Goal: Information Seeking & Learning: Learn about a topic

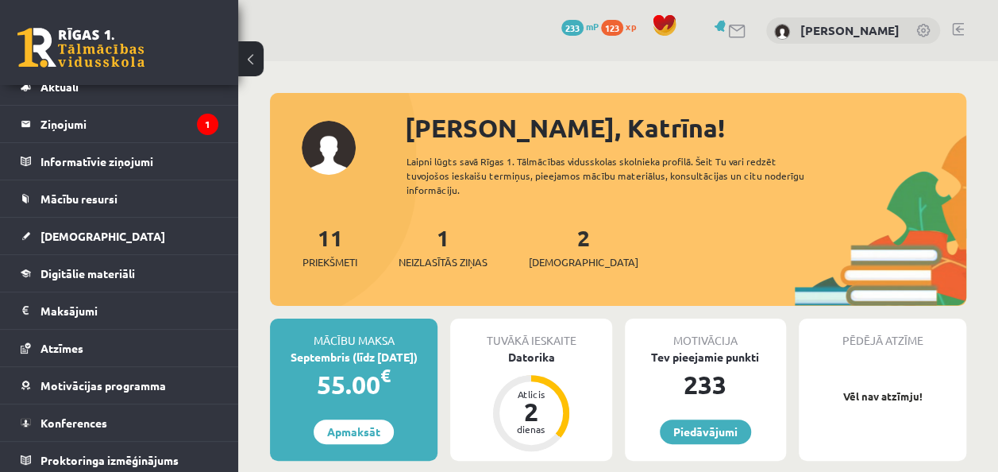
scroll to position [57, 0]
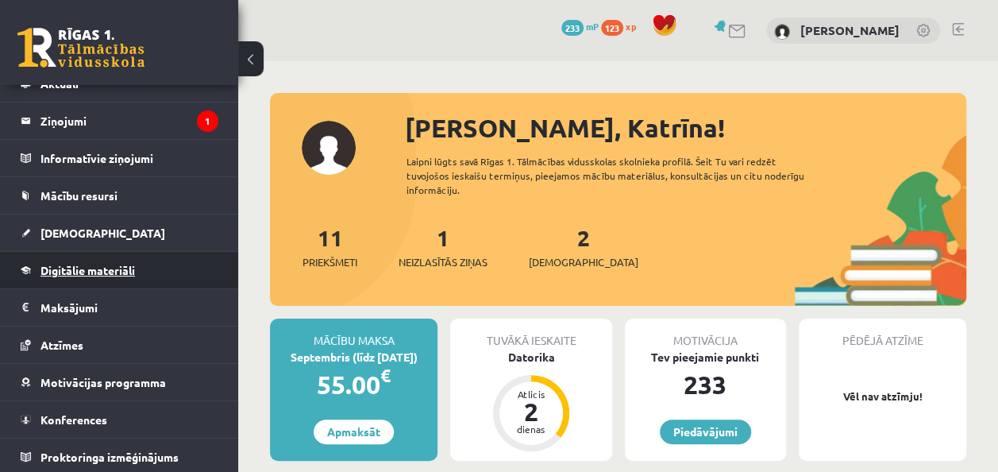
click at [100, 273] on span "Digitālie materiāli" at bounding box center [88, 270] width 95 height 14
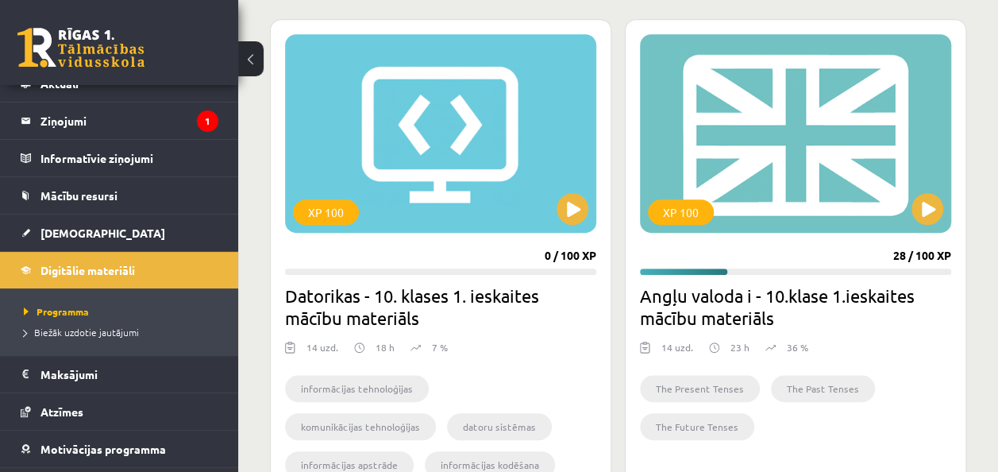
scroll to position [556, 0]
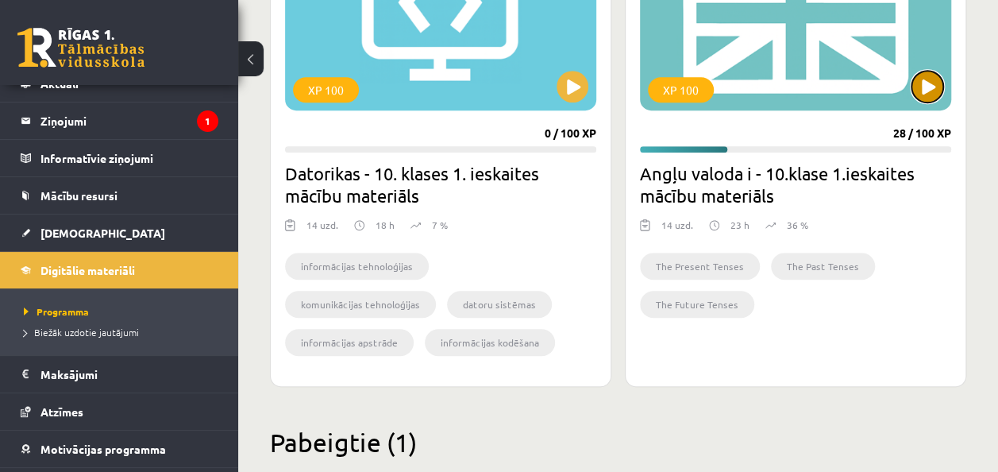
click at [917, 86] on button at bounding box center [928, 87] width 32 height 32
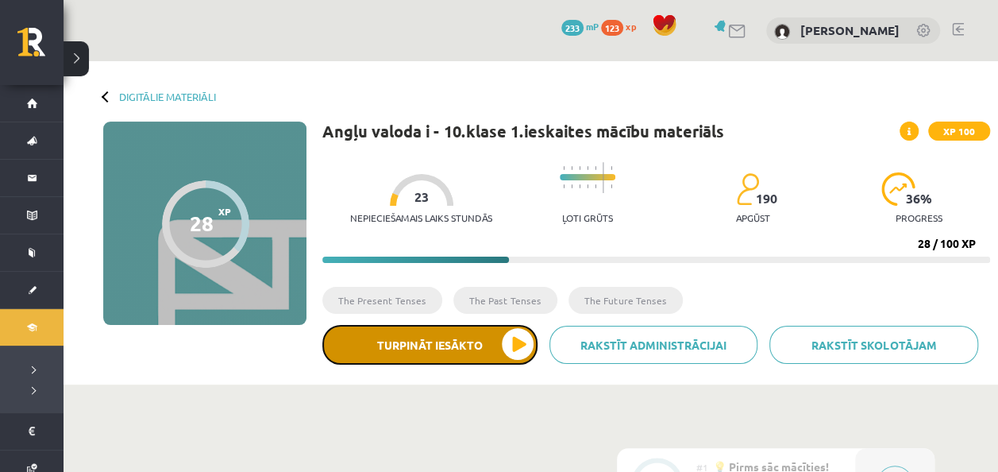
click at [462, 340] on button "Turpināt iesākto" at bounding box center [429, 345] width 215 height 40
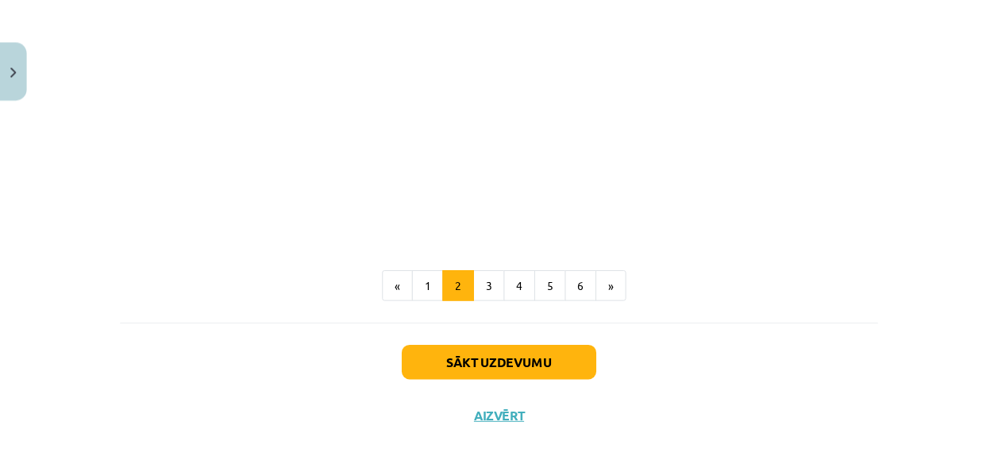
scroll to position [813, 0]
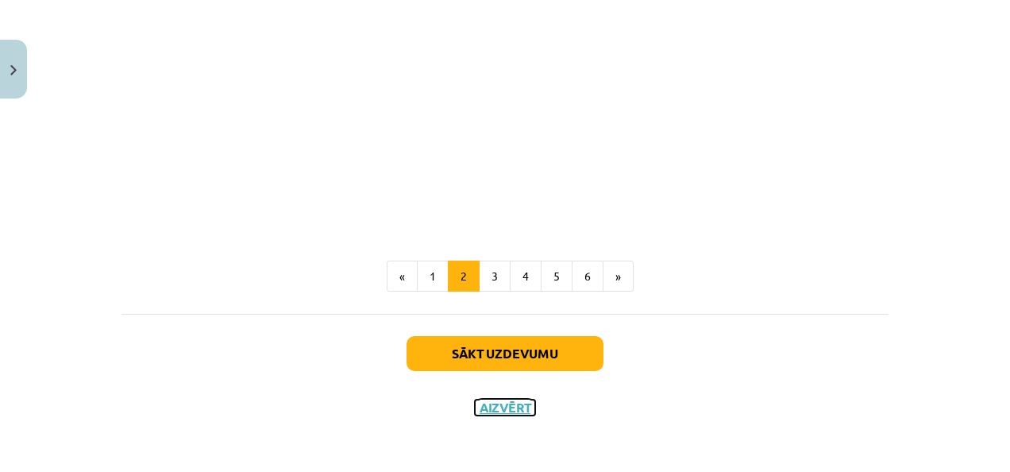
click at [512, 411] on button "Aizvērt" at bounding box center [505, 407] width 60 height 16
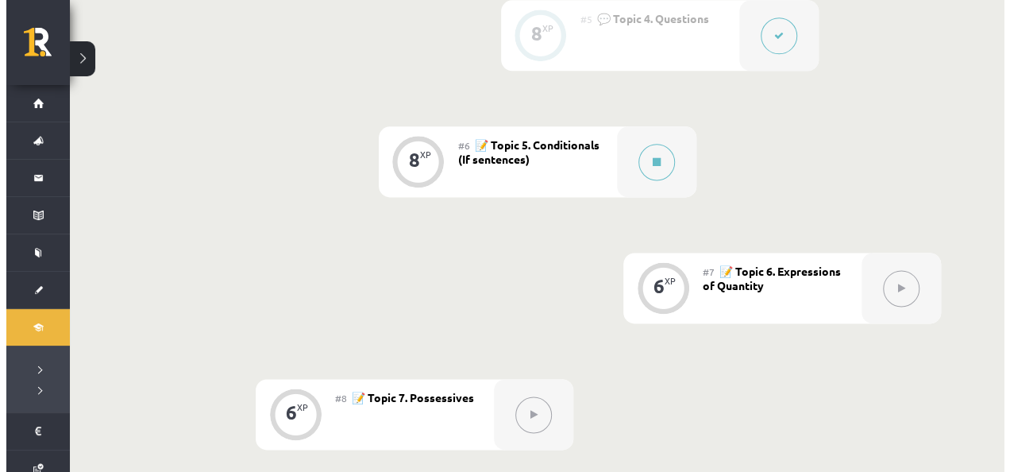
scroll to position [715, 0]
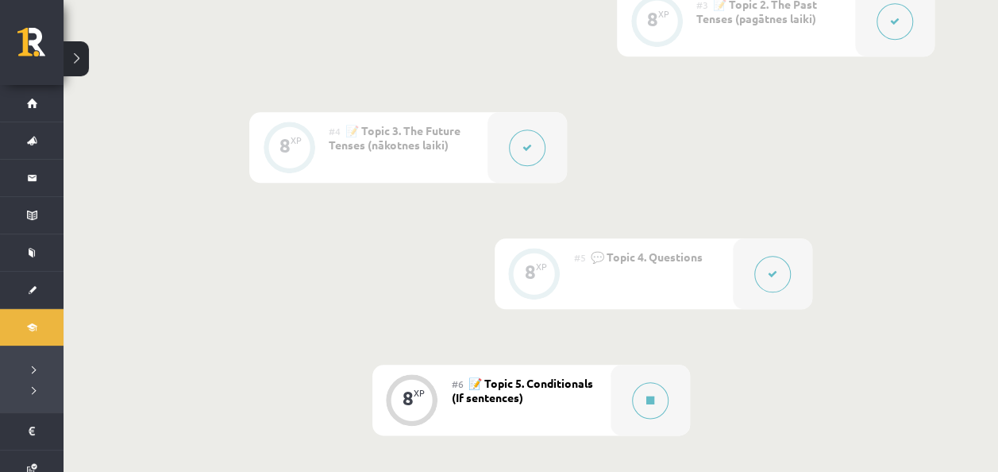
click at [553, 143] on div at bounding box center [527, 147] width 79 height 71
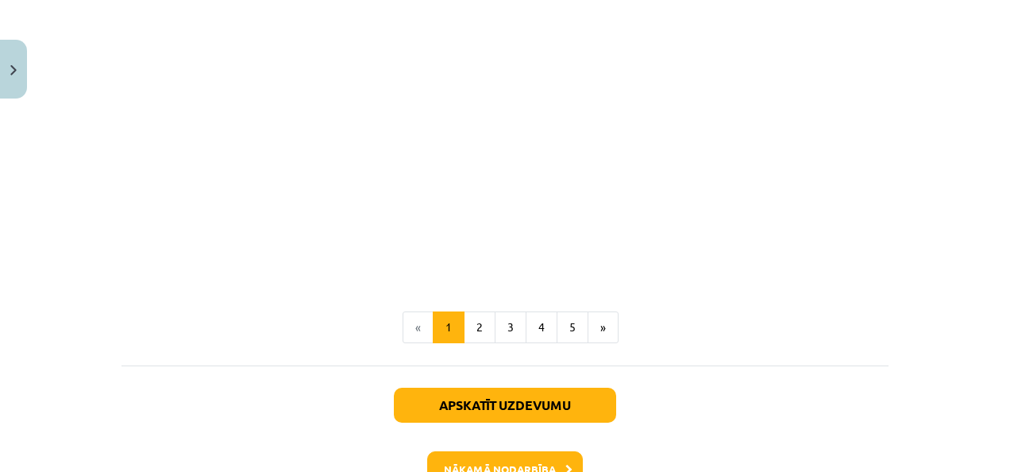
scroll to position [1186, 0]
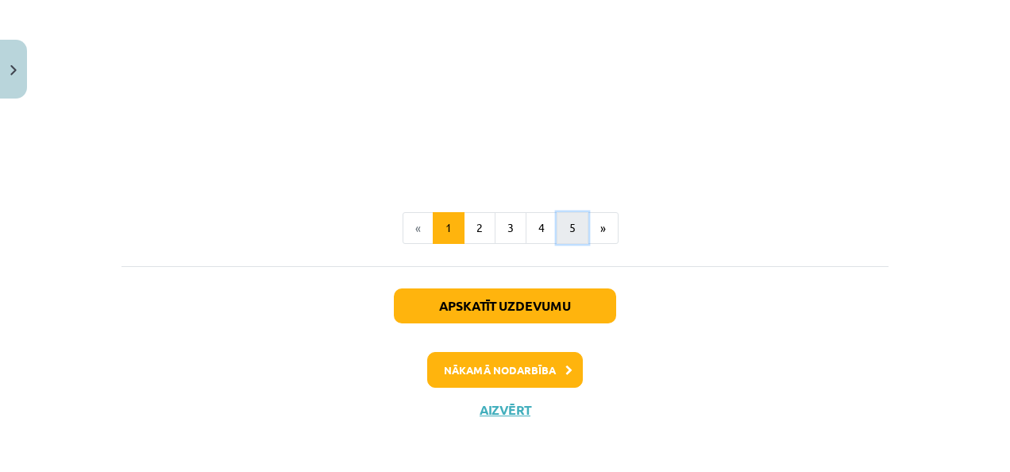
click at [578, 224] on button "5" at bounding box center [573, 228] width 32 height 32
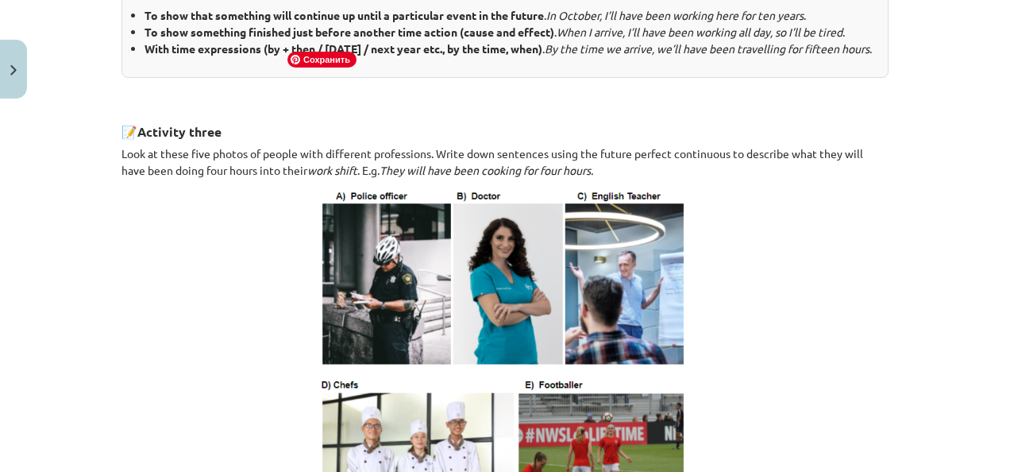
scroll to position [998, 0]
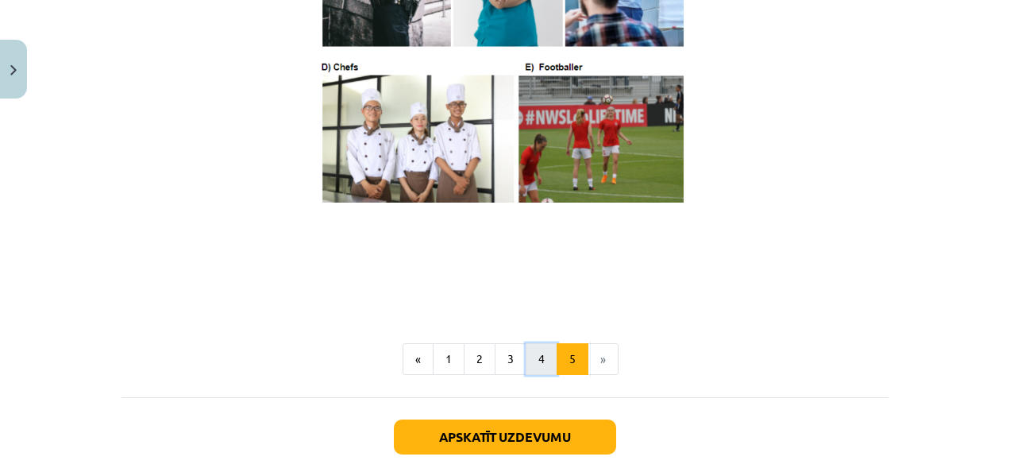
click at [539, 369] on button "4" at bounding box center [542, 359] width 32 height 32
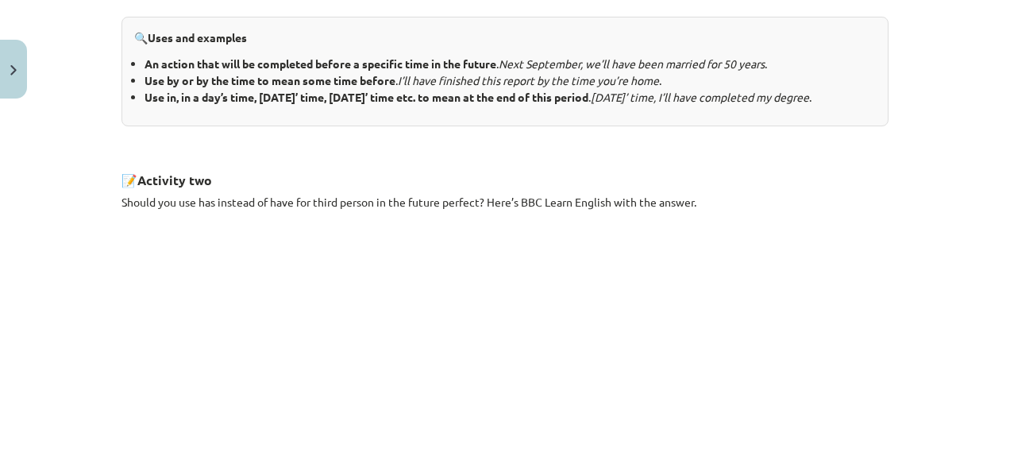
scroll to position [1059, 0]
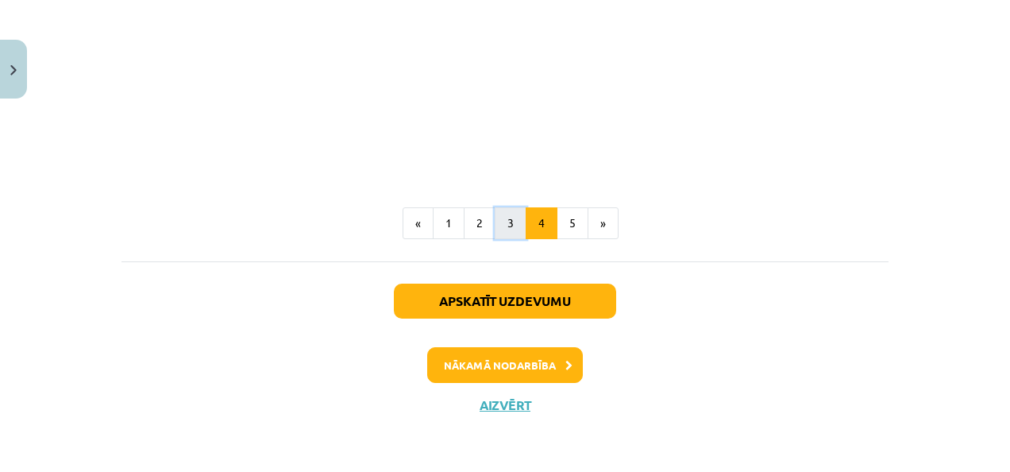
click at [507, 227] on button "3" at bounding box center [511, 223] width 32 height 32
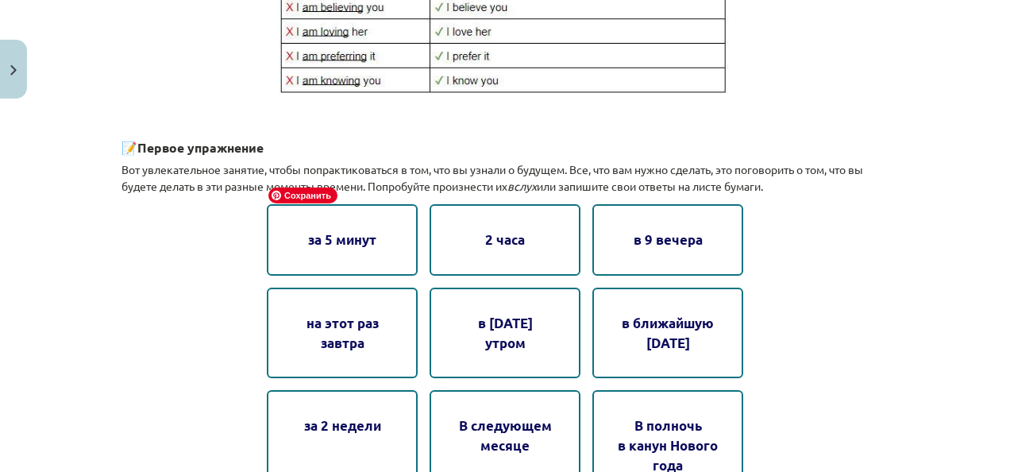
scroll to position [919, 0]
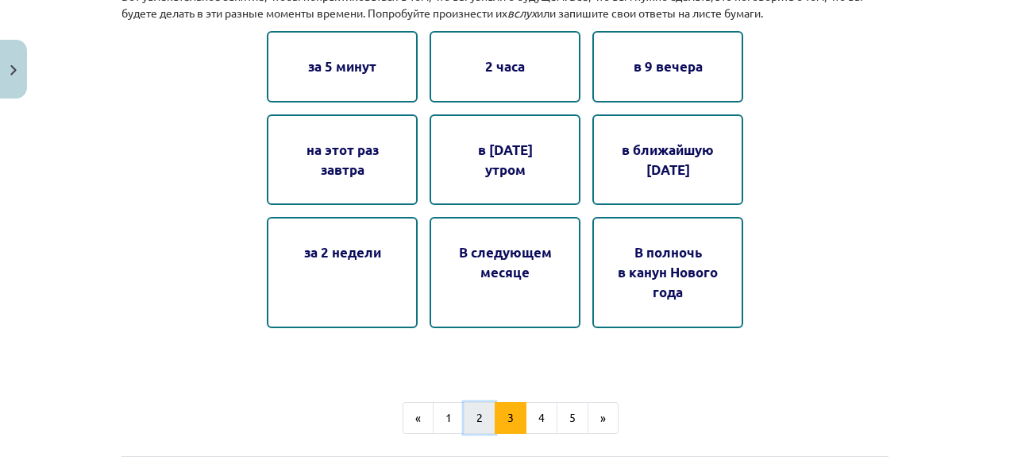
click at [480, 416] on button "2" at bounding box center [480, 418] width 32 height 32
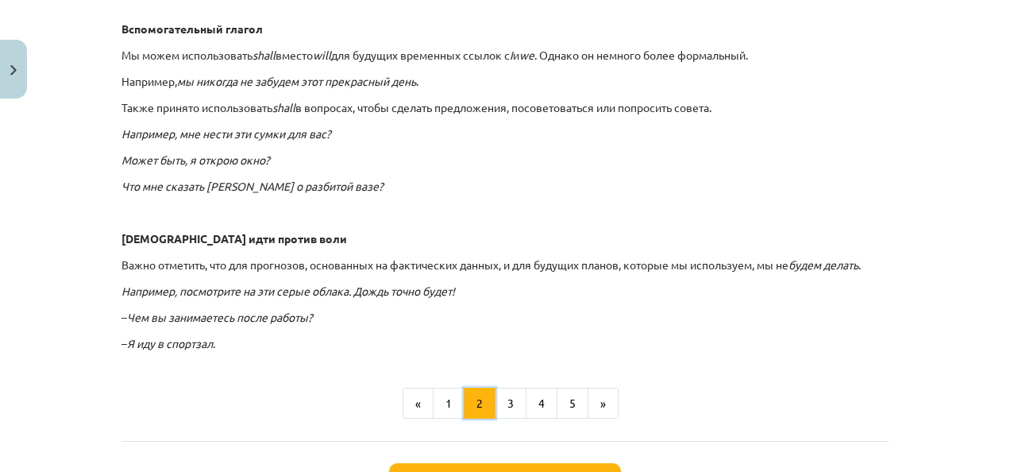
scroll to position [1096, 0]
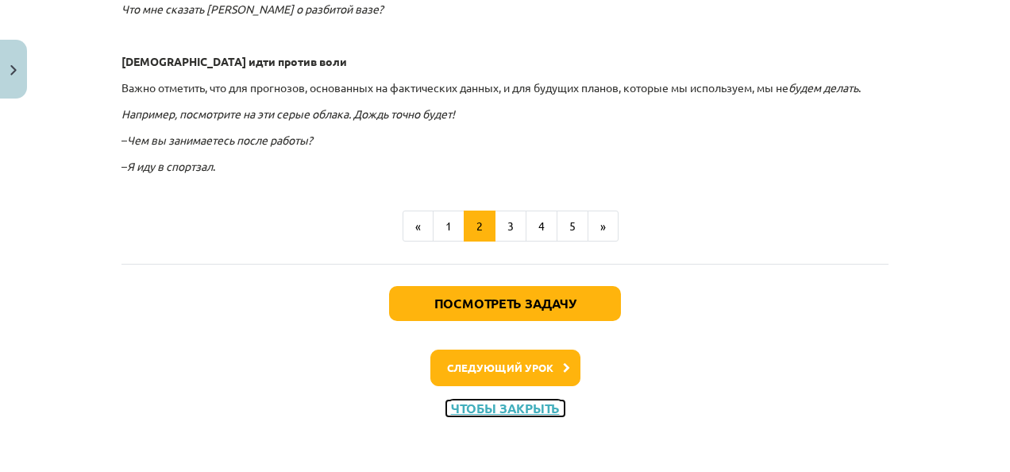
click at [518, 402] on button "Чтобы закрыть" at bounding box center [505, 408] width 118 height 16
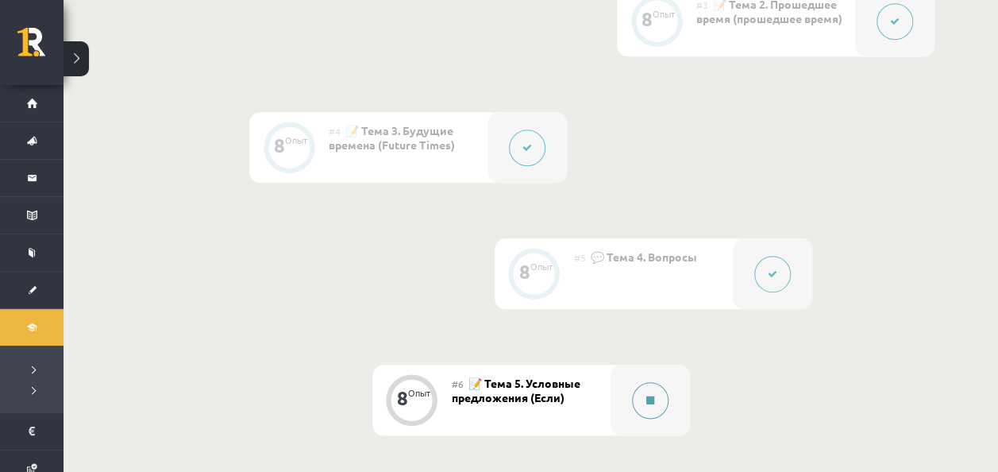
click at [639, 397] on button at bounding box center [650, 400] width 37 height 37
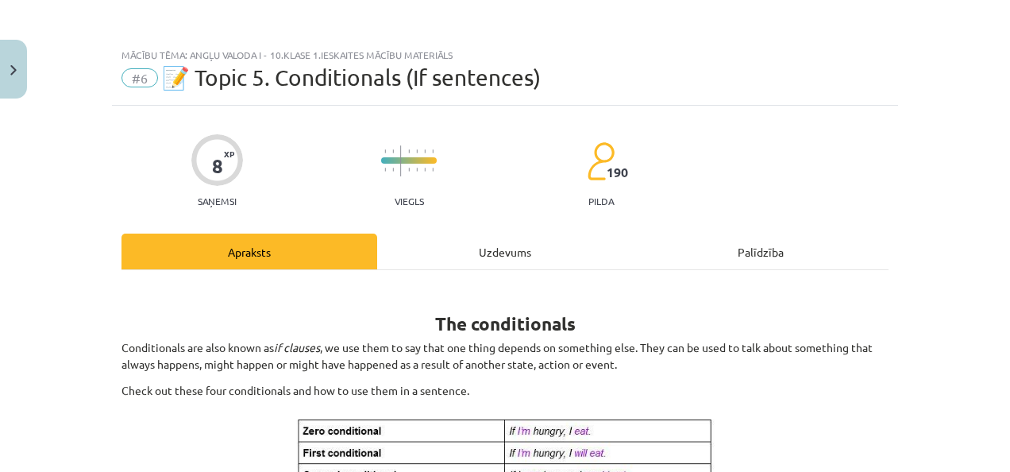
scroll to position [159, 0]
